Goal: Task Accomplishment & Management: Manage account settings

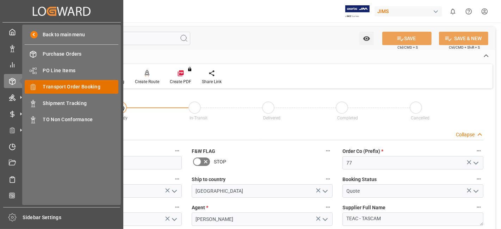
click at [96, 83] on span "Transport Order Booking" at bounding box center [81, 86] width 76 height 7
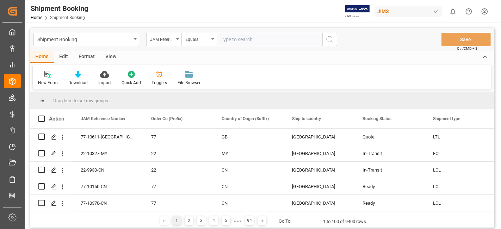
click at [225, 41] on input "text" at bounding box center [269, 39] width 106 height 13
type input "77-10414-US"
click at [338, 40] on div "Shipment Booking JAM Reference Number Equals 77-10414-US Save Ctrl/CMD + S" at bounding box center [262, 39] width 464 height 23
click at [332, 40] on icon "search button" at bounding box center [329, 39] width 8 height 8
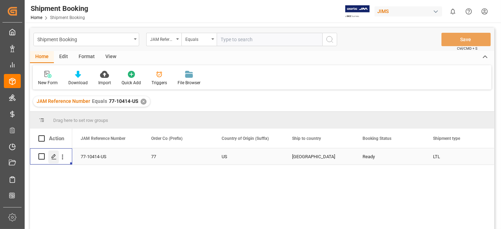
click at [55, 155] on polygon "Press SPACE to select this row." at bounding box center [54, 156] width 4 height 4
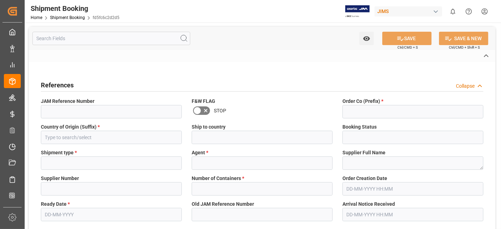
type input "77-10414-US"
type input "77"
type input "US"
type input "[GEOGRAPHIC_DATA]"
type input "Ready"
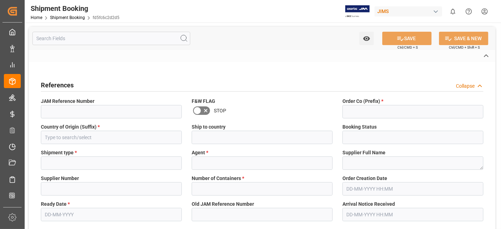
type input "LTL"
type input "[PERSON_NAME]"
type textarea "Harman Professional, Inc."
type input "1129"
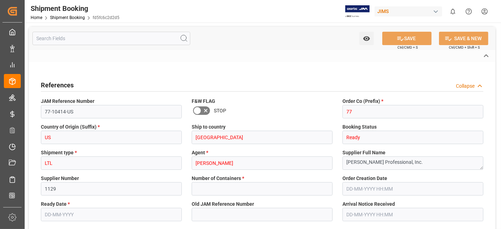
type input "0"
type input "28-08-2025"
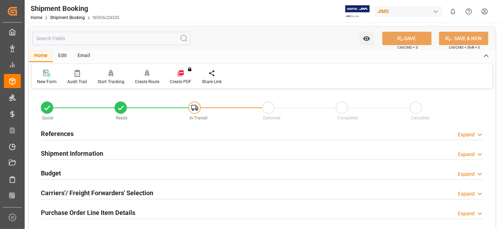
click at [87, 138] on div "References Expand" at bounding box center [262, 132] width 442 height 13
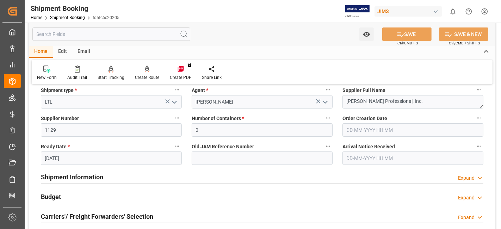
scroll to position [156, 0]
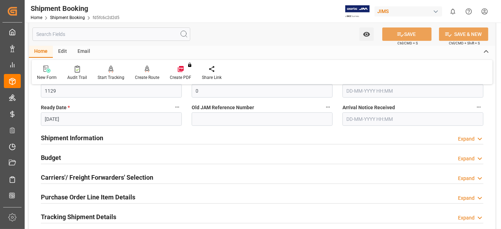
click at [87, 138] on h2 "Shipment Information" at bounding box center [72, 138] width 62 height 10
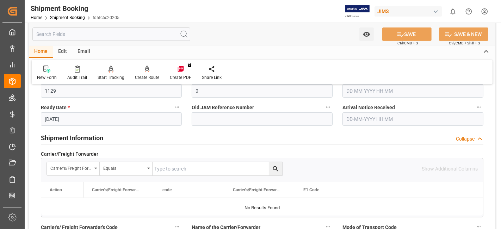
click at [87, 138] on h2 "Shipment Information" at bounding box center [72, 138] width 62 height 10
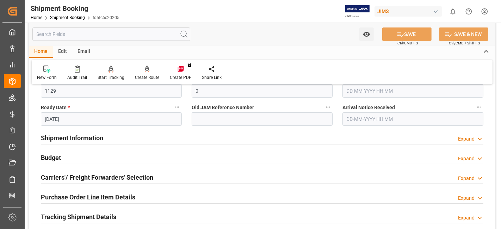
click at [87, 138] on h2 "Shipment Information" at bounding box center [72, 138] width 62 height 10
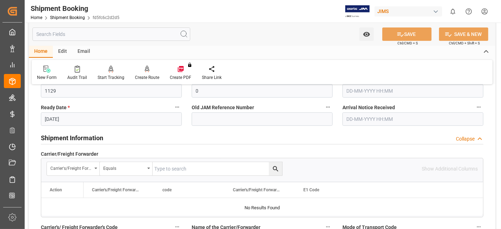
click at [87, 138] on h2 "Shipment Information" at bounding box center [72, 138] width 62 height 10
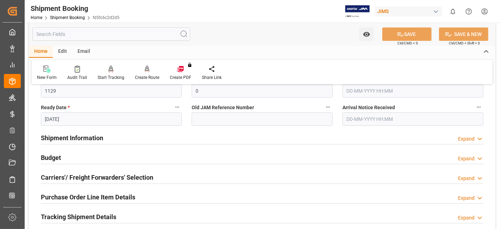
click at [72, 160] on div "Budget Expand" at bounding box center [262, 156] width 442 height 13
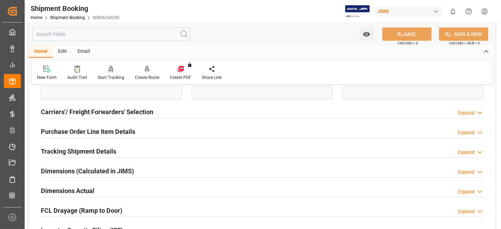
scroll to position [391, 0]
click at [87, 108] on h2 "Carriers'/ Freight Forwarders' Selection" at bounding box center [97, 112] width 112 height 10
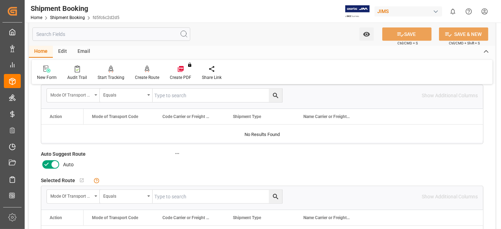
scroll to position [508, 0]
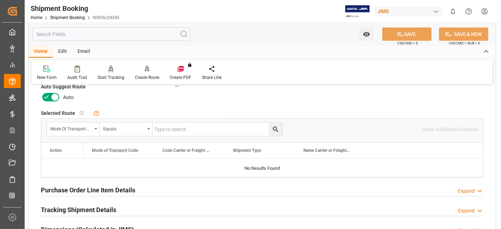
click at [48, 98] on icon at bounding box center [46, 97] width 8 height 8
click at [0, 0] on input "checkbox" at bounding box center [0, 0] width 0 height 0
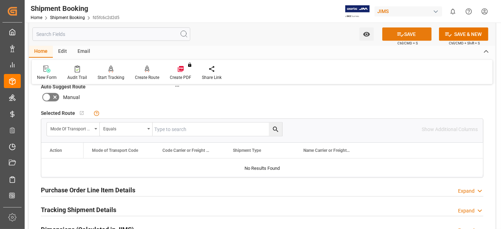
click at [393, 34] on button "SAVE" at bounding box center [406, 33] width 49 height 13
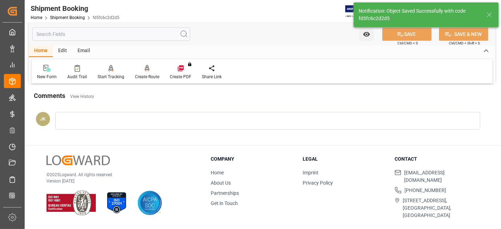
scroll to position [24, 0]
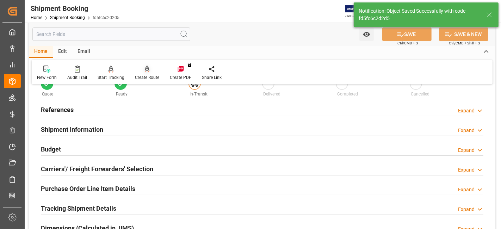
click at [149, 77] on div "Create Route" at bounding box center [147, 77] width 24 height 6
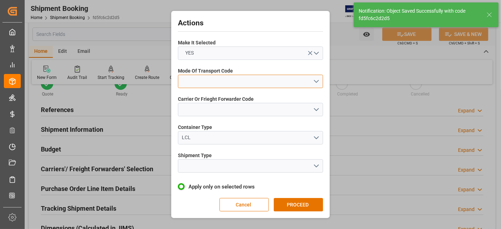
click at [314, 80] on button "open menu" at bounding box center [250, 81] width 145 height 13
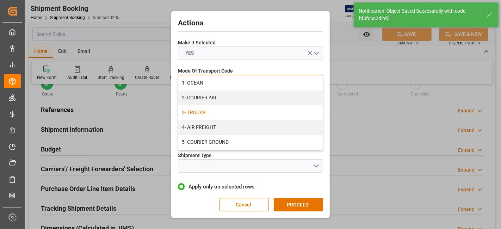
click at [298, 113] on div "3- TRUCKR" at bounding box center [250, 112] width 144 height 15
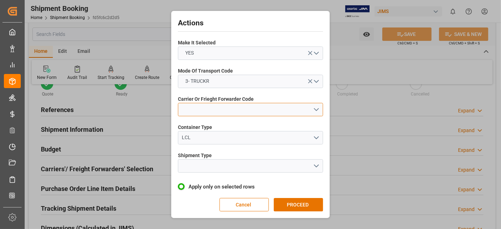
click at [320, 109] on button "open menu" at bounding box center [250, 109] width 145 height 13
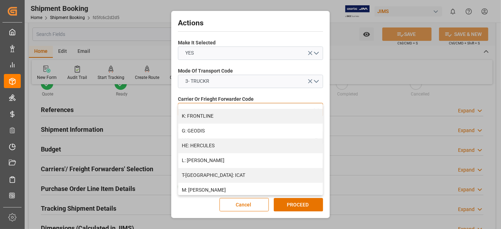
scroll to position [234, 0]
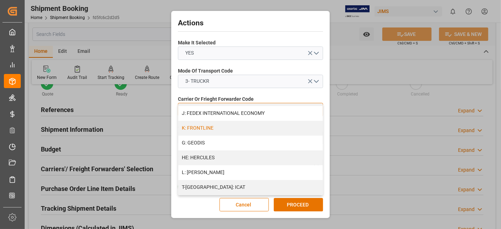
click at [243, 128] on div "K: FRONTLINE" at bounding box center [250, 128] width 144 height 15
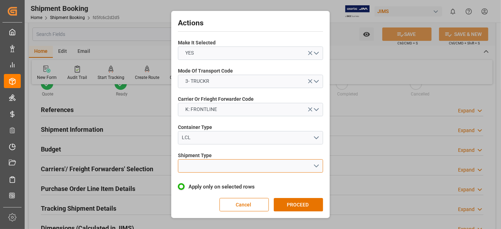
click at [318, 167] on button "open menu" at bounding box center [250, 165] width 145 height 13
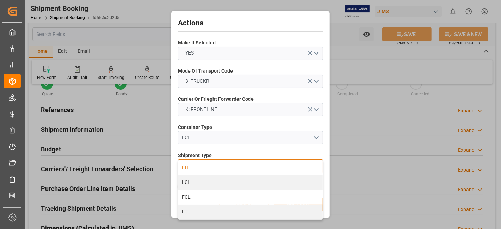
click at [261, 167] on div "LTL" at bounding box center [250, 167] width 144 height 15
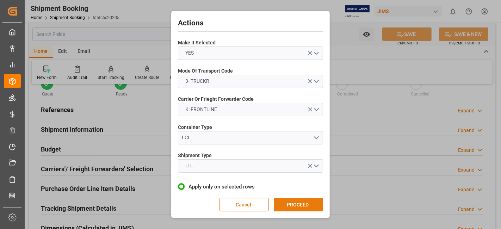
click at [301, 206] on button "PROCEED" at bounding box center [297, 204] width 49 height 13
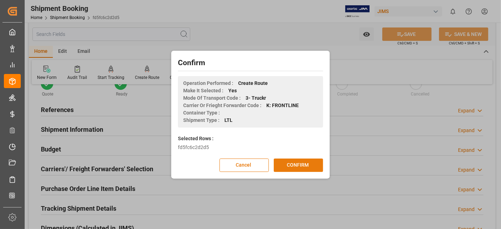
click at [296, 164] on button "CONFIRM" at bounding box center [297, 164] width 49 height 13
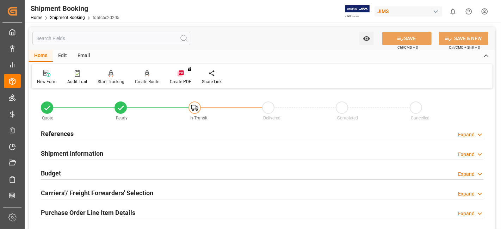
click at [71, 129] on h2 "References" at bounding box center [57, 134] width 33 height 10
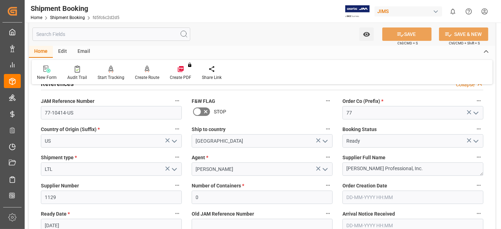
scroll to position [78, 0]
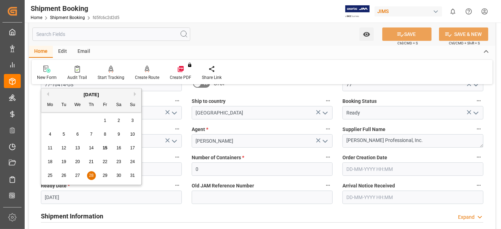
click at [90, 195] on input "28-08-2025" at bounding box center [111, 196] width 141 height 13
click at [105, 148] on span "15" at bounding box center [104, 147] width 5 height 5
type input "15-08-2025"
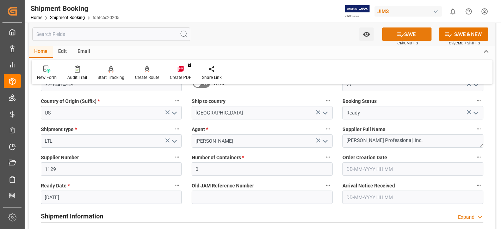
click at [401, 34] on icon at bounding box center [399, 34] width 7 height 7
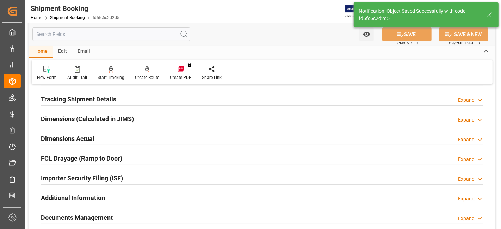
scroll to position [55, 0]
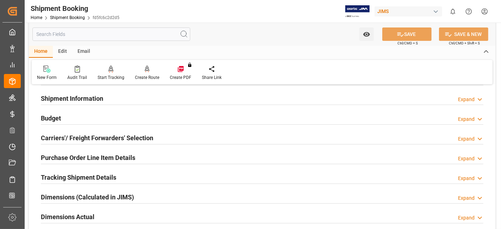
click at [135, 136] on h2 "Carriers'/ Freight Forwarders' Selection" at bounding box center [97, 138] width 112 height 10
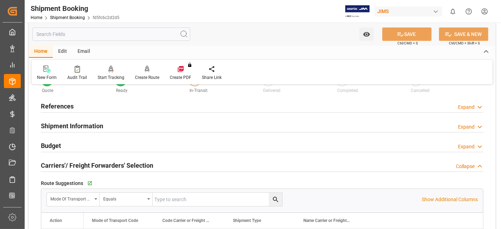
scroll to position [0, 0]
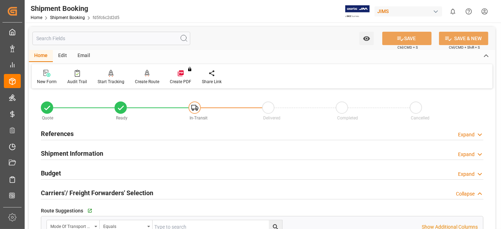
click at [70, 132] on h2 "References" at bounding box center [57, 134] width 33 height 10
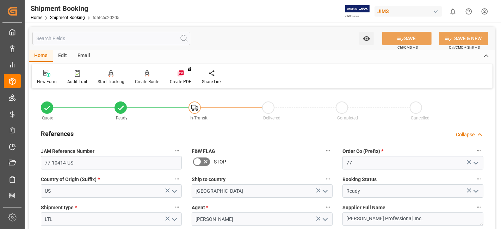
click at [70, 132] on h2 "References" at bounding box center [57, 134] width 33 height 10
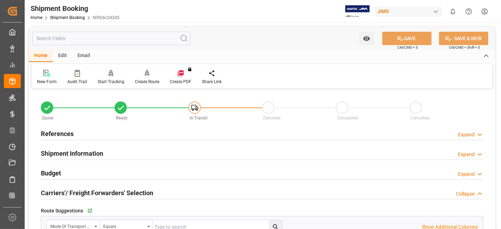
click at [62, 170] on div "Budget Expand" at bounding box center [262, 172] width 442 height 13
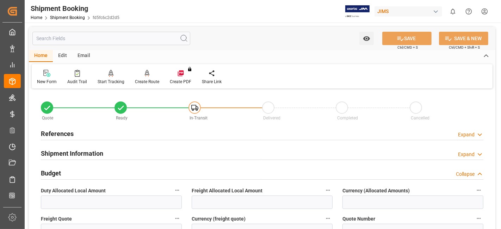
scroll to position [78, 0]
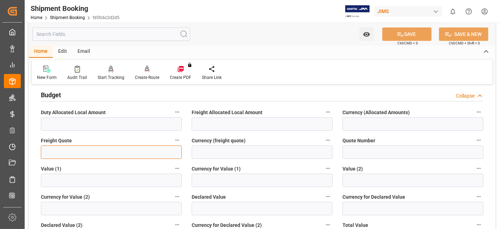
click at [58, 152] on input "text" at bounding box center [111, 151] width 141 height 13
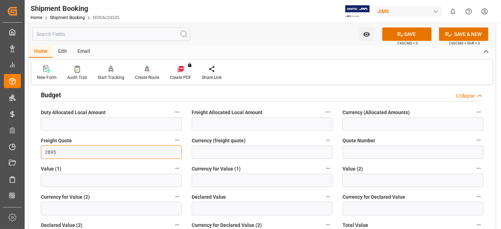
type input "2895"
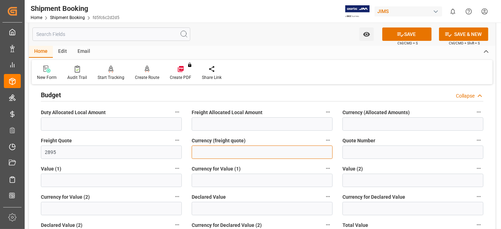
click at [245, 155] on input at bounding box center [261, 151] width 141 height 13
click at [244, 154] on input at bounding box center [261, 151] width 141 height 13
type input "CAD"
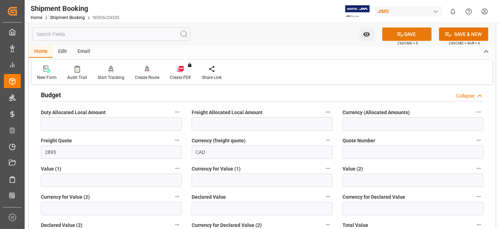
click at [389, 33] on button "SAVE" at bounding box center [406, 33] width 49 height 13
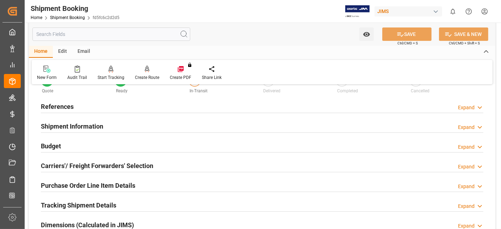
scroll to position [0, 0]
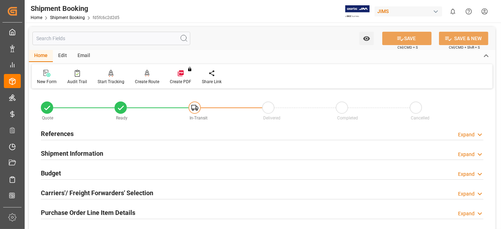
click at [59, 132] on h2 "References" at bounding box center [57, 134] width 33 height 10
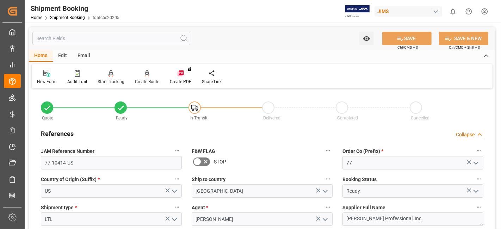
click at [59, 132] on h2 "References" at bounding box center [57, 134] width 33 height 10
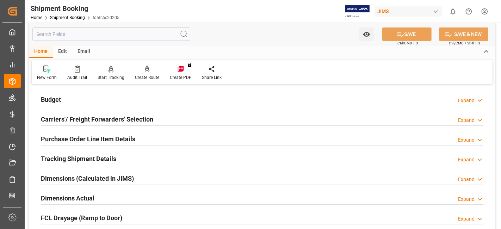
scroll to position [39, 0]
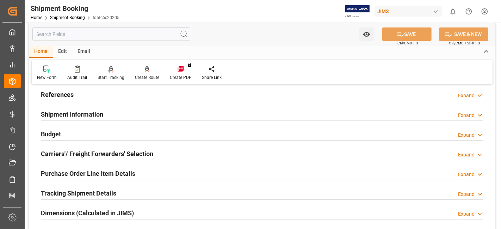
click at [93, 117] on h2 "Shipment Information" at bounding box center [72, 114] width 62 height 10
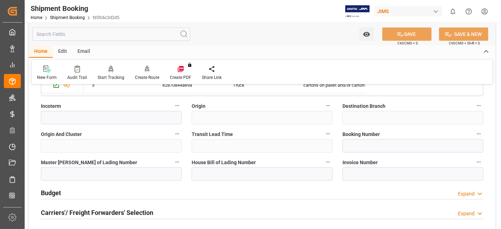
scroll to position [273, 0]
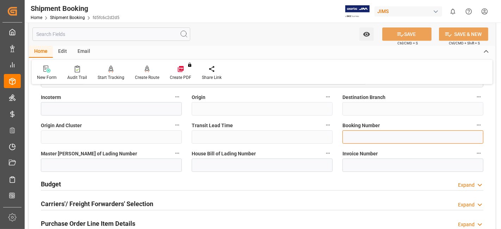
click at [351, 131] on input at bounding box center [412, 136] width 141 height 13
type input "64001"
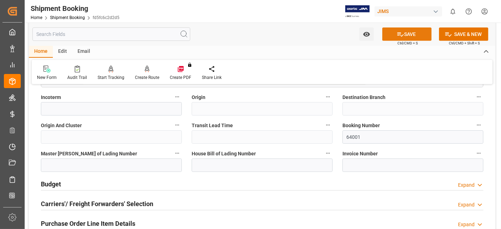
click at [405, 32] on button "SAVE" at bounding box center [406, 33] width 49 height 13
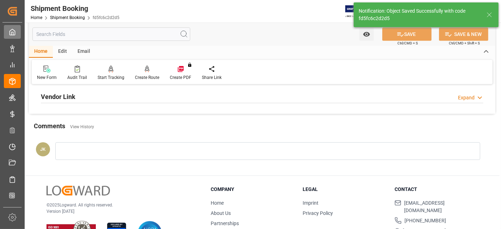
scroll to position [0, 0]
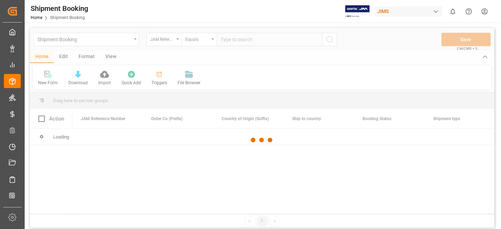
click at [228, 40] on div at bounding box center [262, 140] width 464 height 225
click at [230, 39] on div at bounding box center [262, 140] width 464 height 225
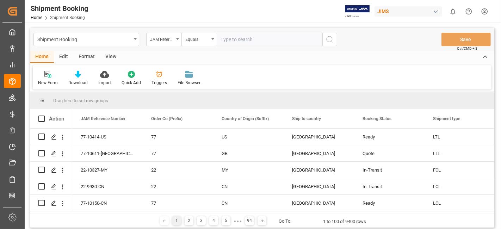
click at [226, 40] on input "text" at bounding box center [269, 39] width 106 height 13
paste input "77-10604-US"
type input "77-10604-US"
click at [329, 42] on icon "search button" at bounding box center [329, 39] width 8 height 8
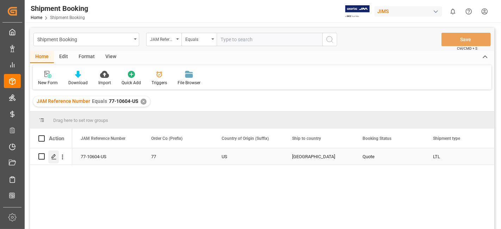
click at [54, 157] on icon "Press SPACE to select this row." at bounding box center [54, 157] width 6 height 6
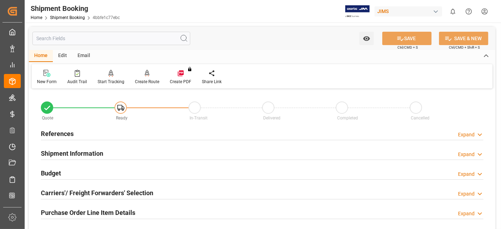
click at [99, 143] on div "References Expand" at bounding box center [262, 134] width 452 height 20
click at [99, 136] on div "References Expand" at bounding box center [262, 132] width 442 height 13
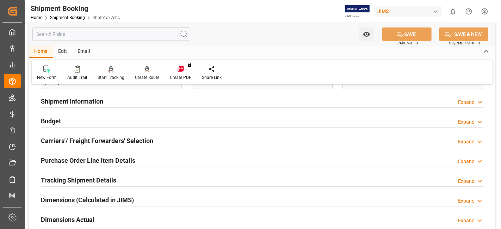
scroll to position [195, 0]
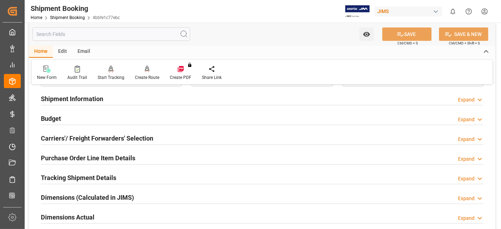
click at [89, 120] on div "Budget Expand" at bounding box center [262, 117] width 442 height 13
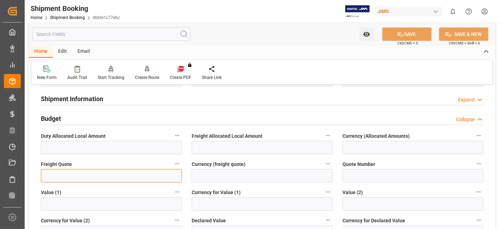
click at [77, 176] on input "text" at bounding box center [111, 175] width 141 height 13
type input "145"
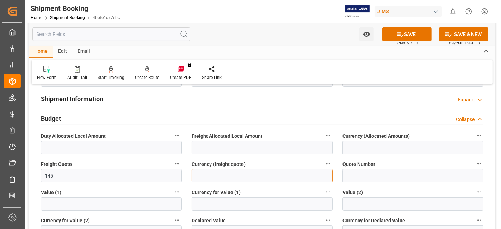
click at [271, 174] on input at bounding box center [261, 175] width 141 height 13
type input "USD"
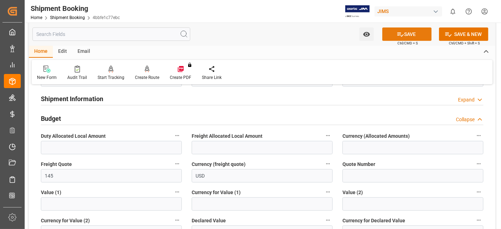
click at [405, 36] on button "SAVE" at bounding box center [406, 33] width 49 height 13
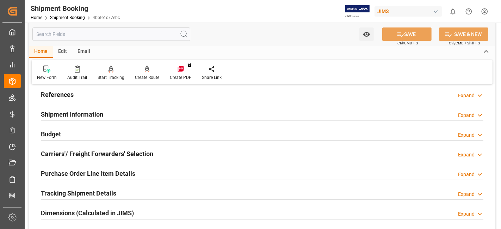
scroll to position [78, 0]
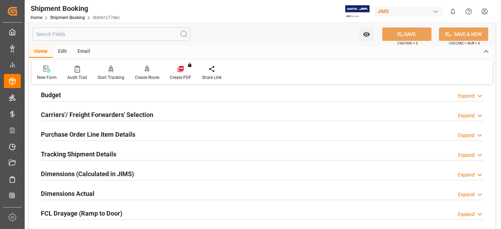
click at [103, 111] on h2 "Carriers'/ Freight Forwarders' Selection" at bounding box center [97, 115] width 112 height 10
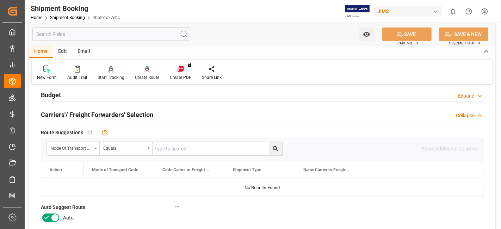
click at [48, 218] on icon at bounding box center [46, 217] width 8 height 8
click at [0, 0] on input "checkbox" at bounding box center [0, 0] width 0 height 0
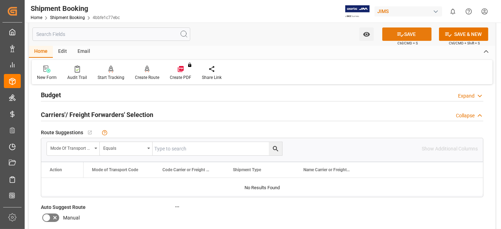
click at [396, 37] on icon at bounding box center [399, 34] width 7 height 7
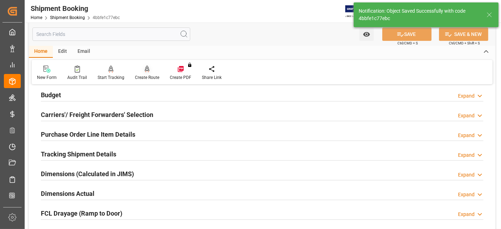
click at [148, 77] on div "Create Route" at bounding box center [147, 77] width 24 height 6
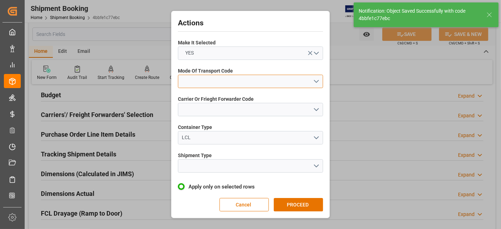
click at [317, 84] on button "open menu" at bounding box center [250, 81] width 145 height 13
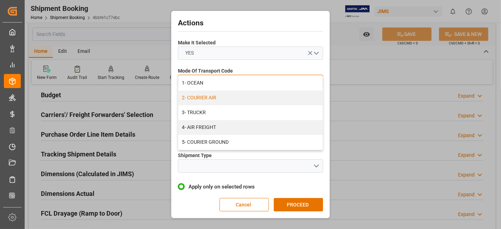
click at [259, 96] on div "2- COURIER AIR" at bounding box center [250, 97] width 144 height 15
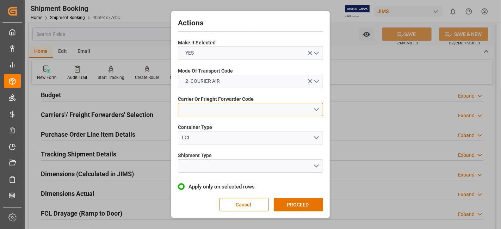
click at [317, 108] on button "open menu" at bounding box center [250, 109] width 145 height 13
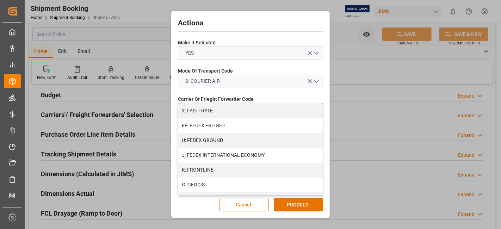
scroll to position [201, 0]
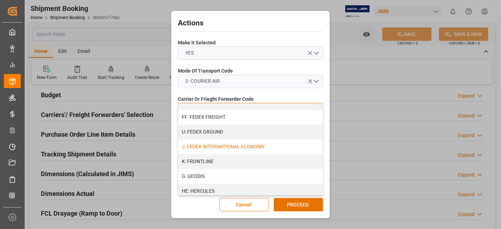
click at [287, 146] on div "J: FEDEX INTERNATIONAL ECONOMY" at bounding box center [250, 146] width 144 height 15
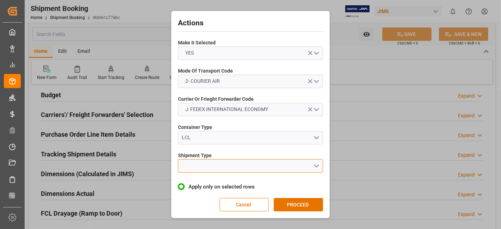
click at [319, 164] on button "open menu" at bounding box center [250, 165] width 145 height 13
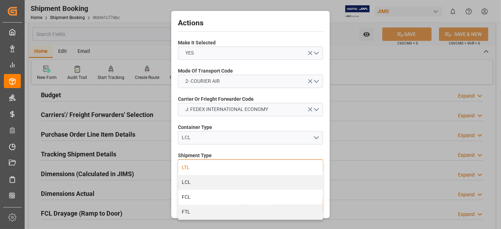
click at [263, 166] on div "LTL" at bounding box center [250, 167] width 144 height 15
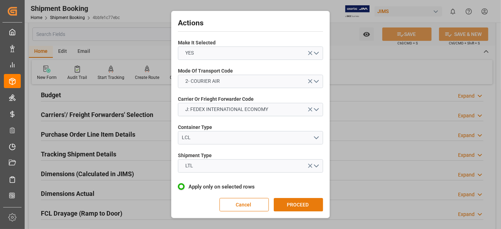
click at [291, 202] on button "PROCEED" at bounding box center [297, 204] width 49 height 13
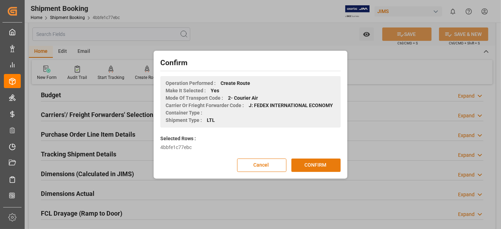
click at [300, 165] on button "CONFIRM" at bounding box center [315, 164] width 49 height 13
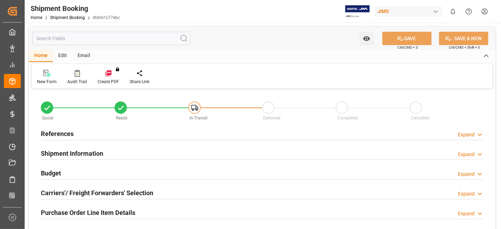
type input "0"
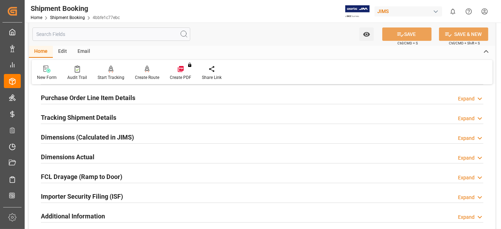
scroll to position [156, 0]
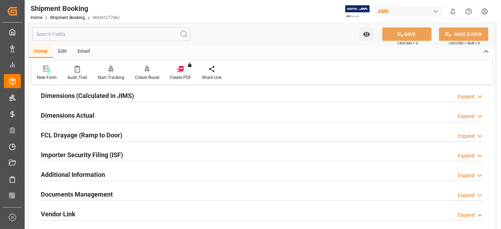
click at [112, 115] on div "Dimensions Actual Expand" at bounding box center [262, 114] width 442 height 13
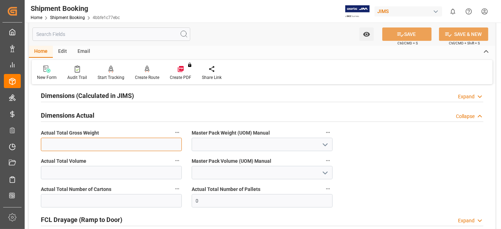
click at [114, 143] on input "text" at bounding box center [111, 144] width 141 height 13
type input "40"
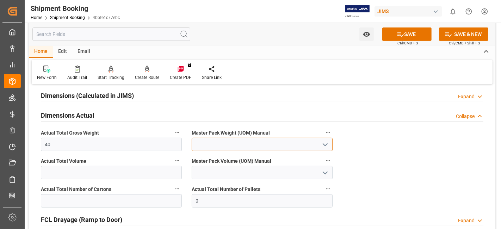
click at [298, 144] on input at bounding box center [261, 144] width 141 height 13
click at [328, 143] on icon "open menu" at bounding box center [325, 144] width 8 height 8
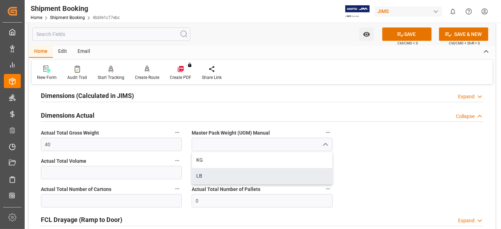
click at [265, 171] on div "LB" at bounding box center [262, 176] width 140 height 16
type input "LB"
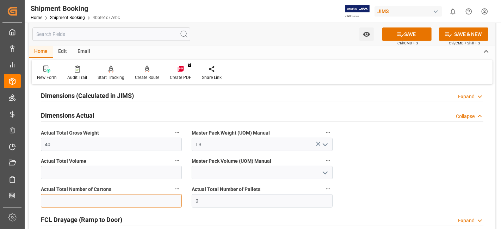
click at [114, 203] on input "text" at bounding box center [111, 200] width 141 height 13
type input "2"
click at [409, 33] on button "SAVE" at bounding box center [406, 33] width 49 height 13
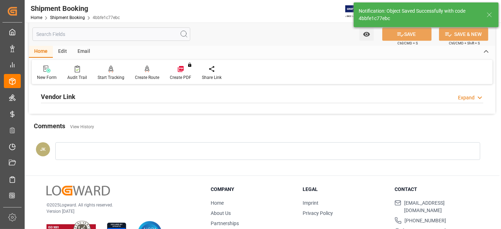
scroll to position [189, 0]
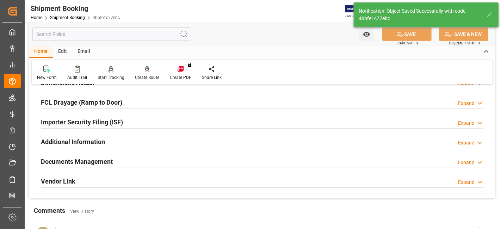
click at [114, 159] on div "Documents Management Expand" at bounding box center [262, 160] width 442 height 13
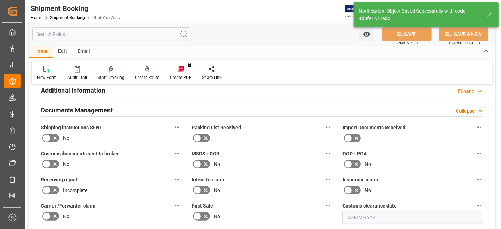
scroll to position [228, 0]
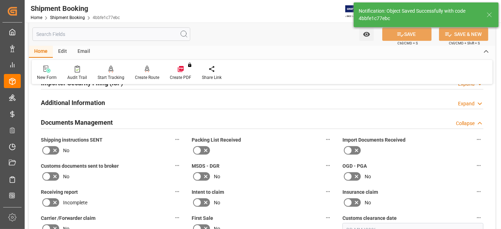
click at [58, 147] on icon at bounding box center [55, 150] width 8 height 8
click at [0, 0] on input "checkbox" at bounding box center [0, 0] width 0 height 0
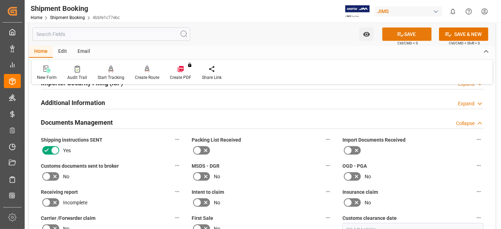
click at [398, 33] on icon at bounding box center [399, 34] width 7 height 7
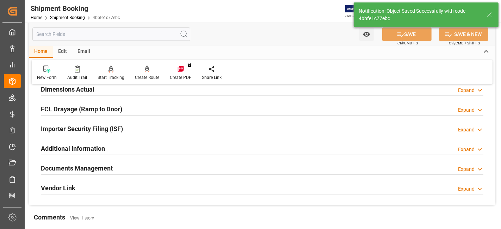
scroll to position [111, 0]
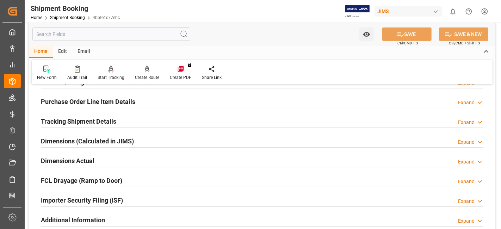
click at [93, 118] on h2 "Tracking Shipment Details" at bounding box center [78, 122] width 75 height 10
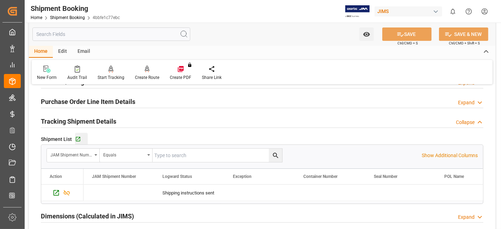
click at [81, 139] on div "Go to Shipment Tracking Grid" at bounding box center [81, 139] width 13 height 6
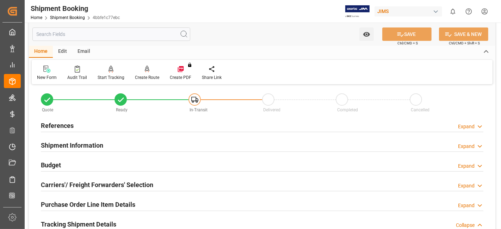
scroll to position [0, 0]
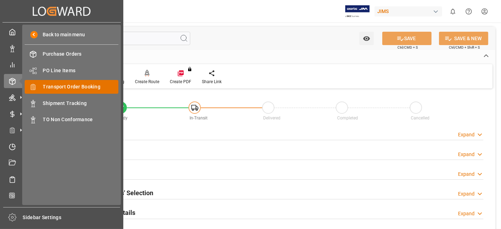
click at [90, 86] on span "Transport Order Booking" at bounding box center [81, 86] width 76 height 7
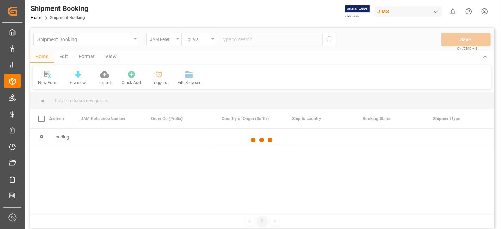
click at [227, 43] on div at bounding box center [262, 140] width 464 height 225
click at [234, 40] on div at bounding box center [262, 140] width 464 height 225
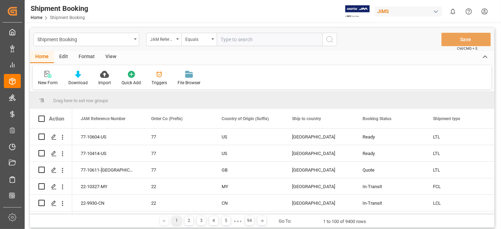
click at [237, 40] on input "text" at bounding box center [269, 39] width 106 height 13
paste input "77-10025-US"
type input "77-10025-US"
click at [328, 42] on icon "search button" at bounding box center [329, 39] width 8 height 8
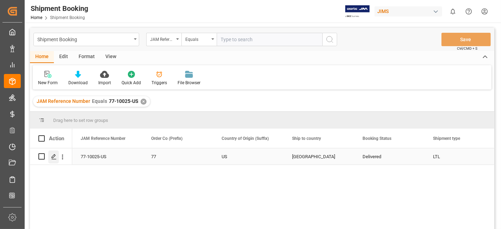
click at [52, 156] on polygon "Press SPACE to select this row." at bounding box center [54, 156] width 4 height 4
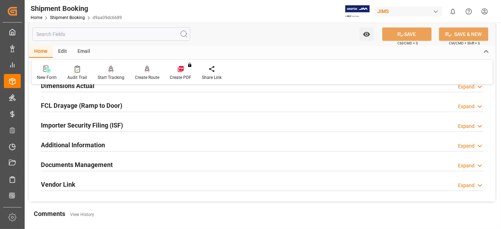
scroll to position [195, 0]
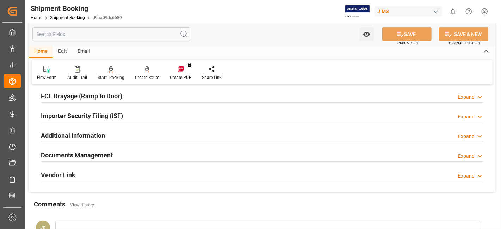
click at [53, 152] on h2 "Documents Management" at bounding box center [77, 155] width 72 height 10
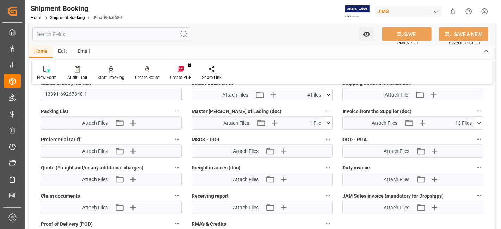
scroll to position [430, 0]
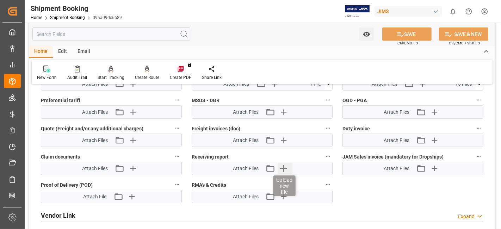
click at [283, 165] on icon "button" at bounding box center [283, 168] width 7 height 7
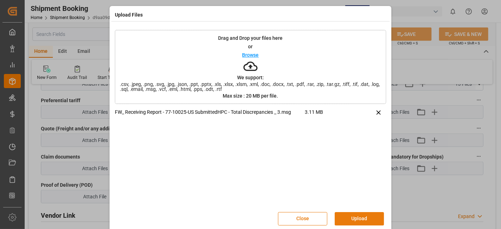
click at [353, 218] on button "Upload" at bounding box center [358, 218] width 49 height 13
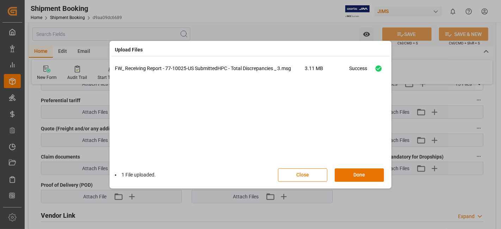
drag, startPoint x: 365, startPoint y: 173, endPoint x: 369, endPoint y: 158, distance: 15.6
click at [365, 173] on button "Done" at bounding box center [358, 174] width 49 height 13
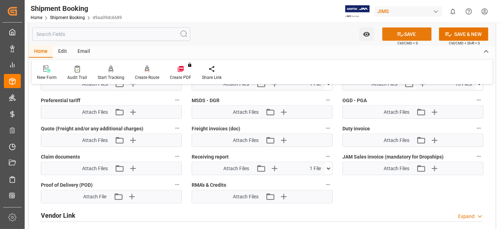
click at [392, 34] on button "SAVE" at bounding box center [406, 33] width 49 height 13
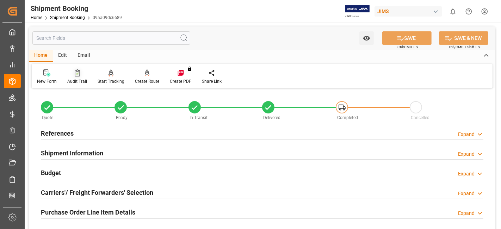
scroll to position [0, 0]
click at [74, 132] on div "References Expand" at bounding box center [262, 132] width 442 height 13
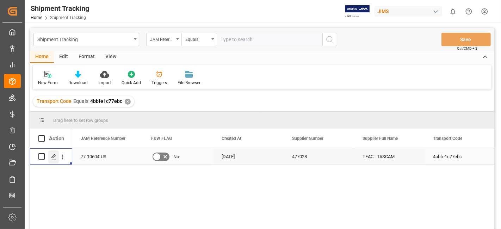
click at [52, 157] on polygon "Press SPACE to select this row." at bounding box center [54, 156] width 4 height 4
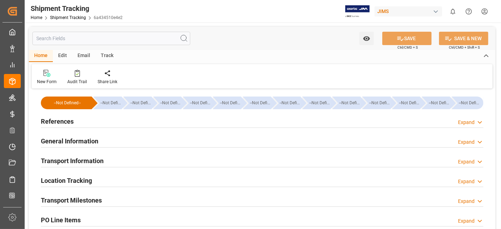
type input "[DATE]"
click at [165, 124] on div "References Expand" at bounding box center [262, 120] width 442 height 13
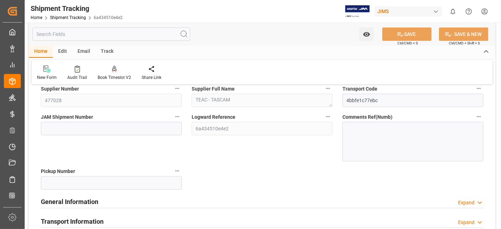
scroll to position [156, 0]
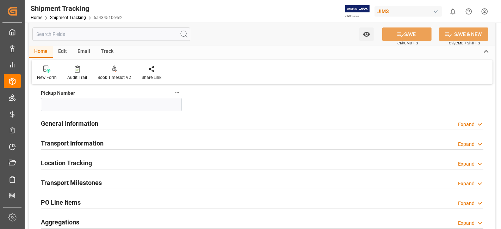
click at [168, 122] on div "General Information Expand" at bounding box center [262, 122] width 442 height 13
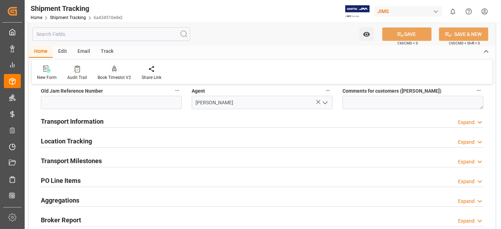
click at [161, 117] on div "Transport Information Expand" at bounding box center [262, 120] width 442 height 13
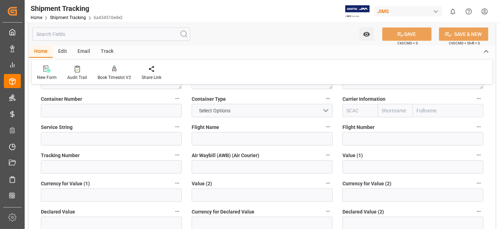
scroll to position [313, 0]
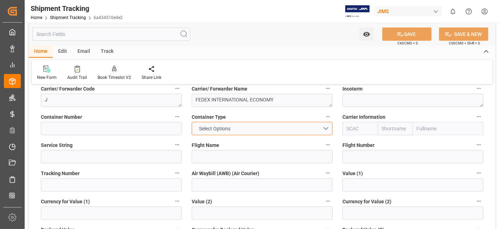
click at [324, 128] on button "Select Options" at bounding box center [261, 128] width 141 height 13
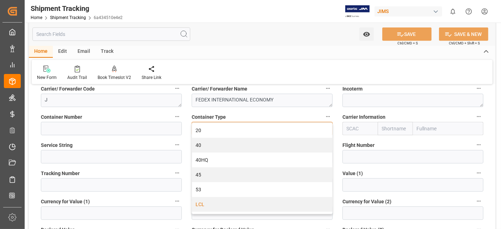
scroll to position [12, 0]
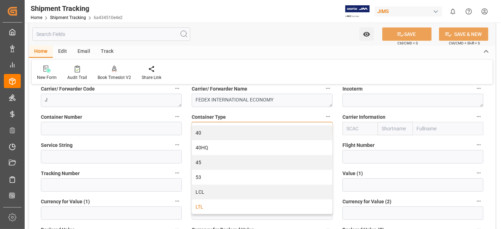
click at [268, 202] on div "LTL" at bounding box center [262, 206] width 140 height 15
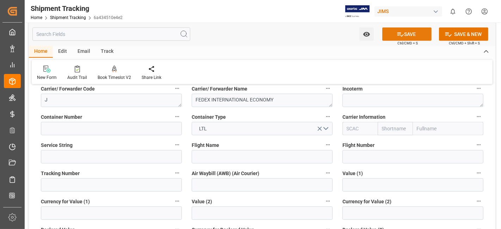
click at [401, 38] on button "SAVE" at bounding box center [406, 33] width 49 height 13
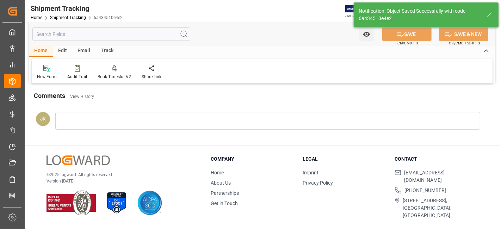
scroll to position [60, 0]
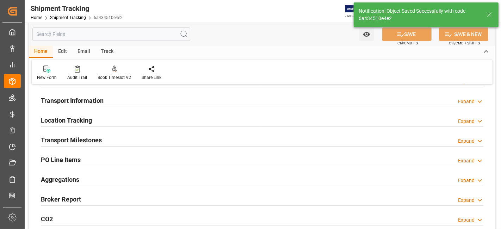
click at [124, 180] on div "Aggregations Expand" at bounding box center [262, 178] width 442 height 13
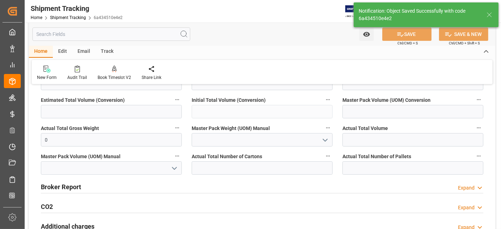
scroll to position [216, 0]
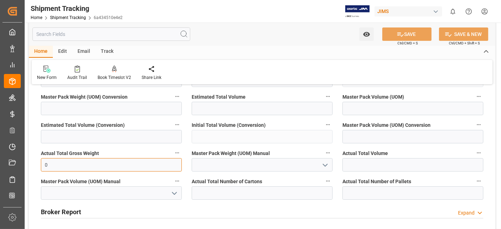
click at [103, 161] on input "0" at bounding box center [111, 164] width 141 height 13
type input "40"
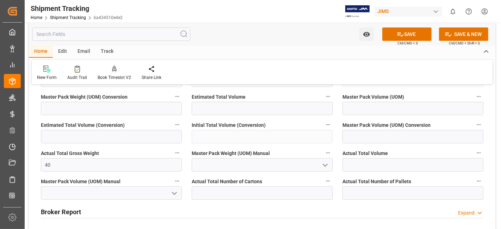
click at [325, 165] on icon "open menu" at bounding box center [325, 165] width 8 height 8
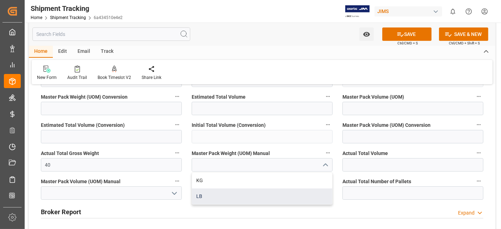
click at [283, 192] on div "LB" at bounding box center [262, 196] width 140 height 16
type input "LB"
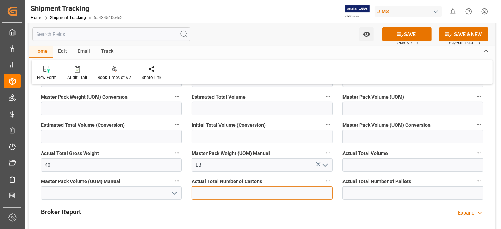
click at [288, 193] on input "text" at bounding box center [261, 192] width 141 height 13
type input "2"
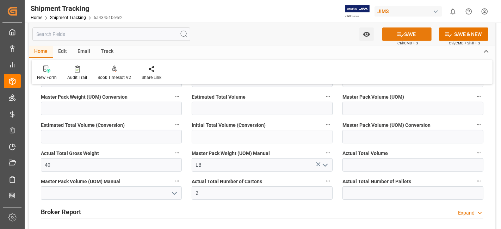
click at [397, 34] on icon at bounding box center [400, 34] width 6 height 4
